Goal: Book appointment/travel/reservation

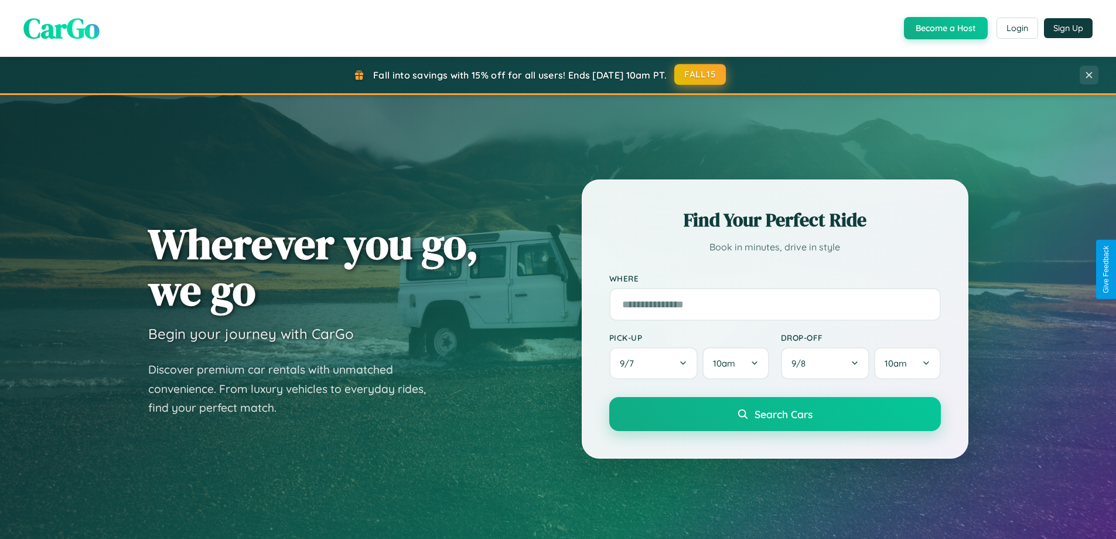
click at [701, 74] on button "FALL15" at bounding box center [701, 74] width 52 height 21
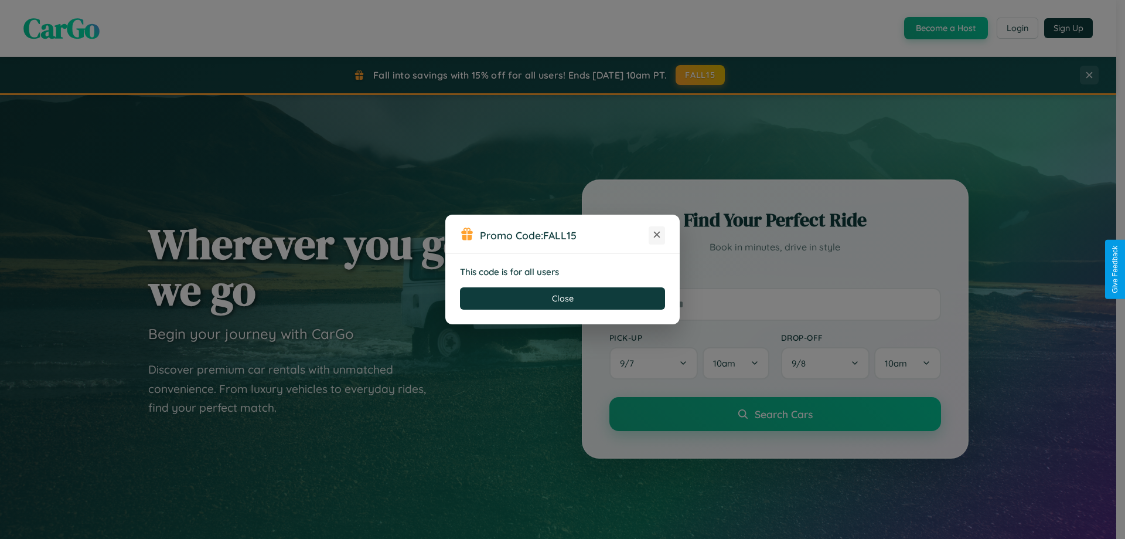
click at [657, 235] on icon at bounding box center [657, 235] width 12 height 12
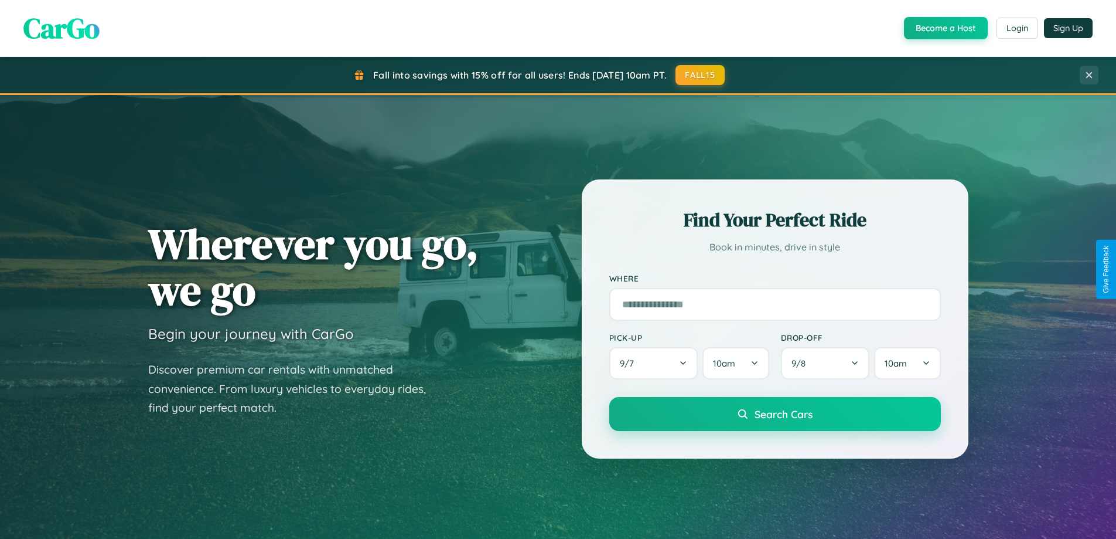
scroll to position [505, 0]
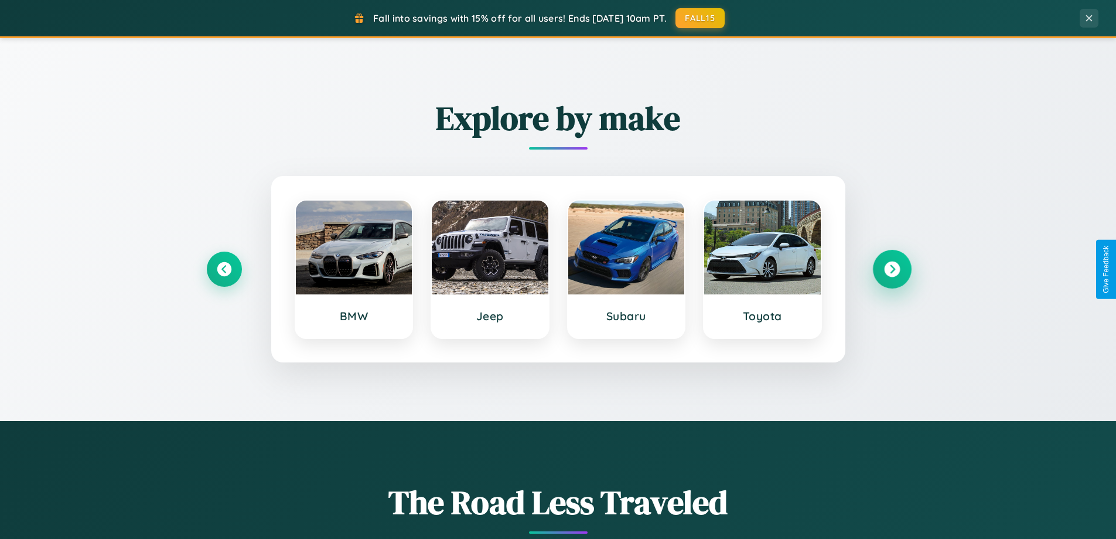
click at [892, 269] on icon at bounding box center [892, 269] width 16 height 16
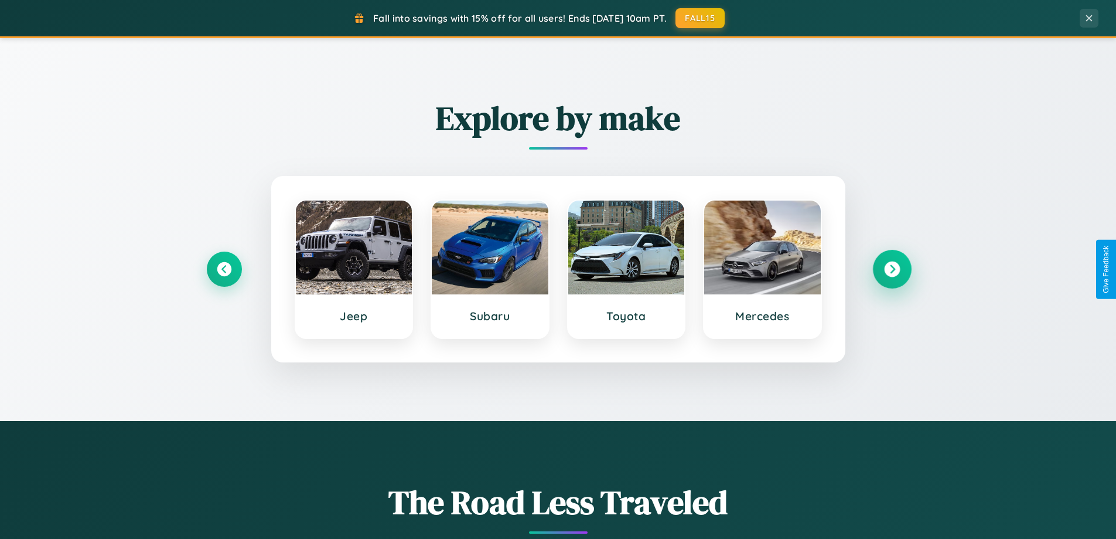
click at [892, 269] on icon at bounding box center [892, 269] width 16 height 16
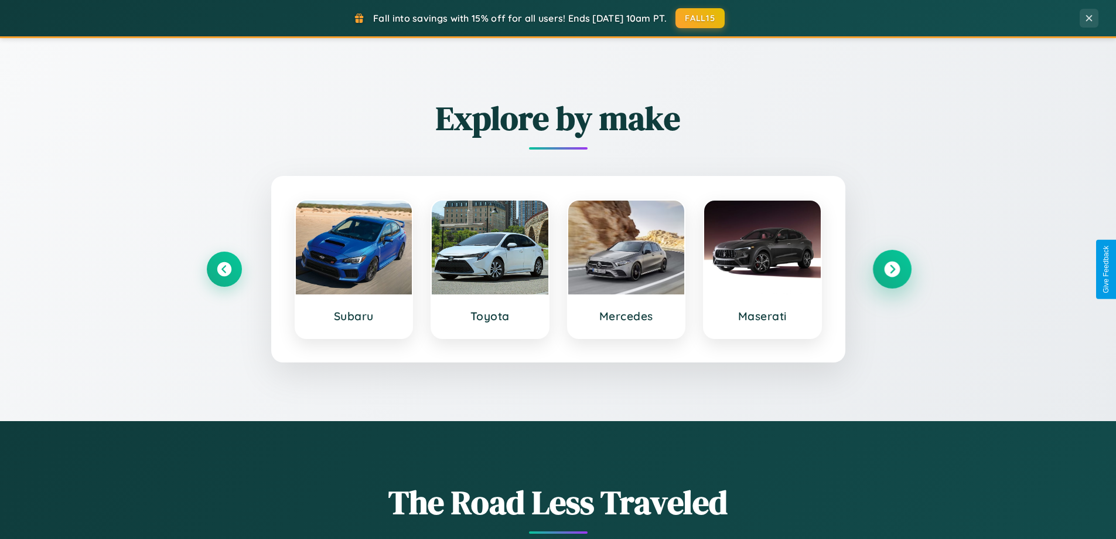
click at [892, 269] on icon at bounding box center [892, 269] width 16 height 16
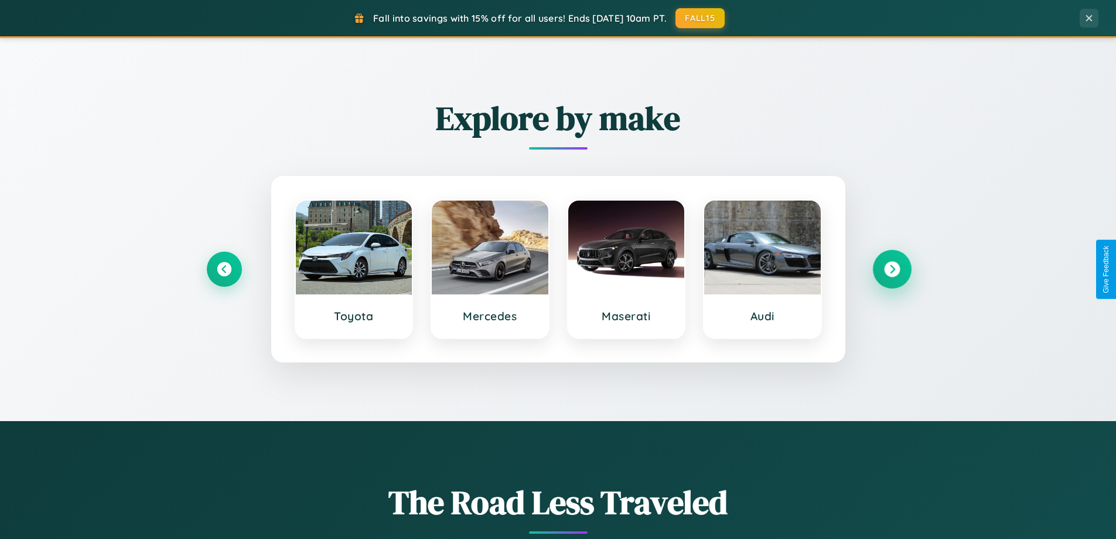
click at [892, 269] on icon at bounding box center [892, 269] width 16 height 16
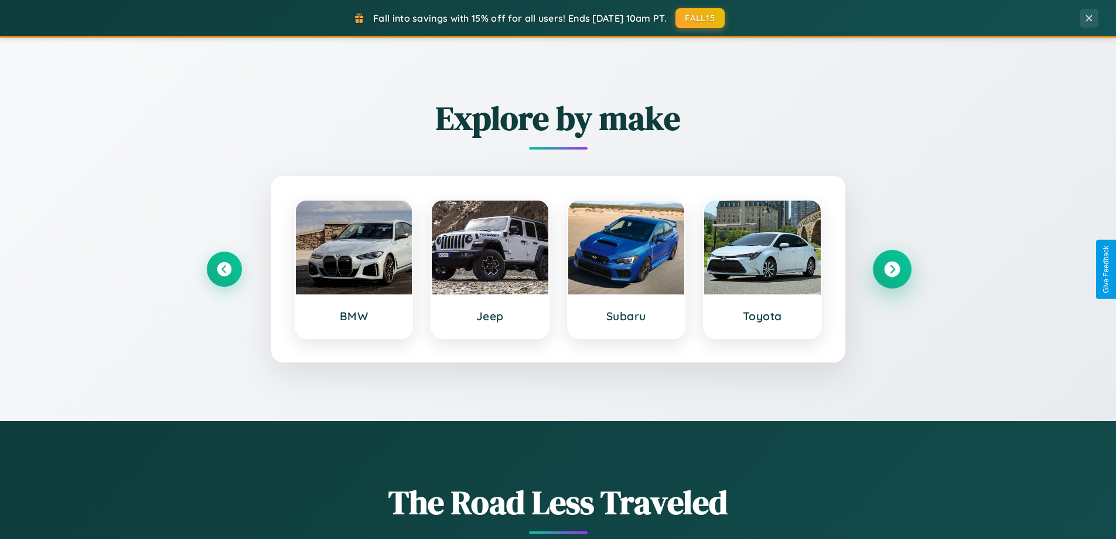
click at [892, 269] on icon at bounding box center [892, 269] width 16 height 16
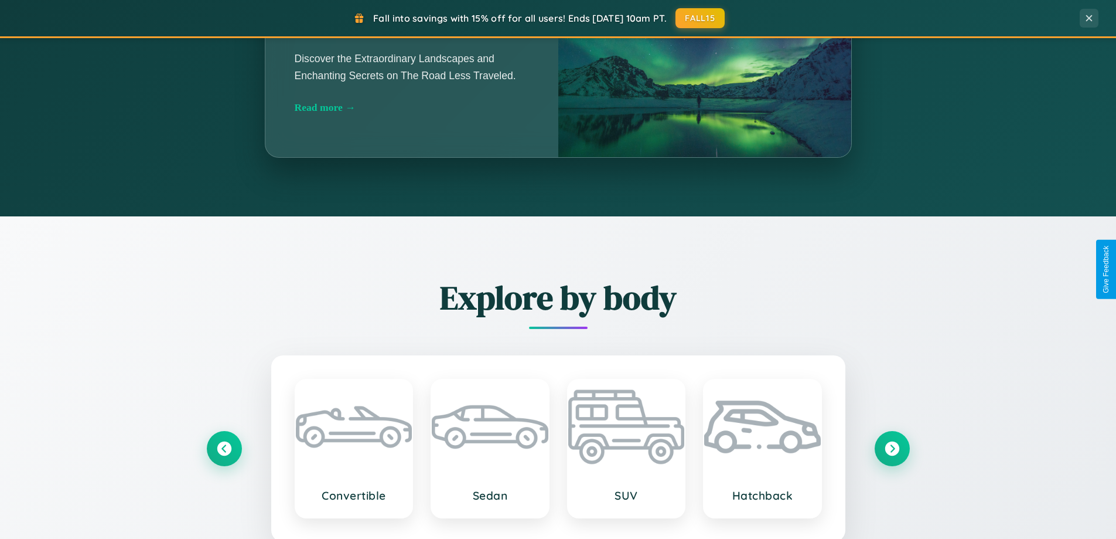
scroll to position [1883, 0]
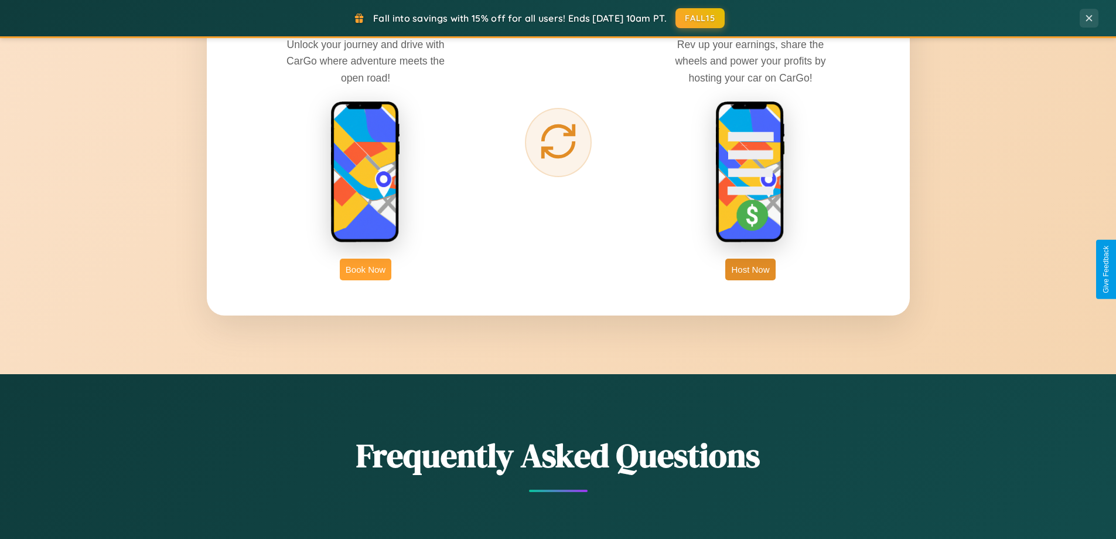
click at [366, 269] on button "Book Now" at bounding box center [366, 269] width 52 height 22
